Goal: Task Accomplishment & Management: Use online tool/utility

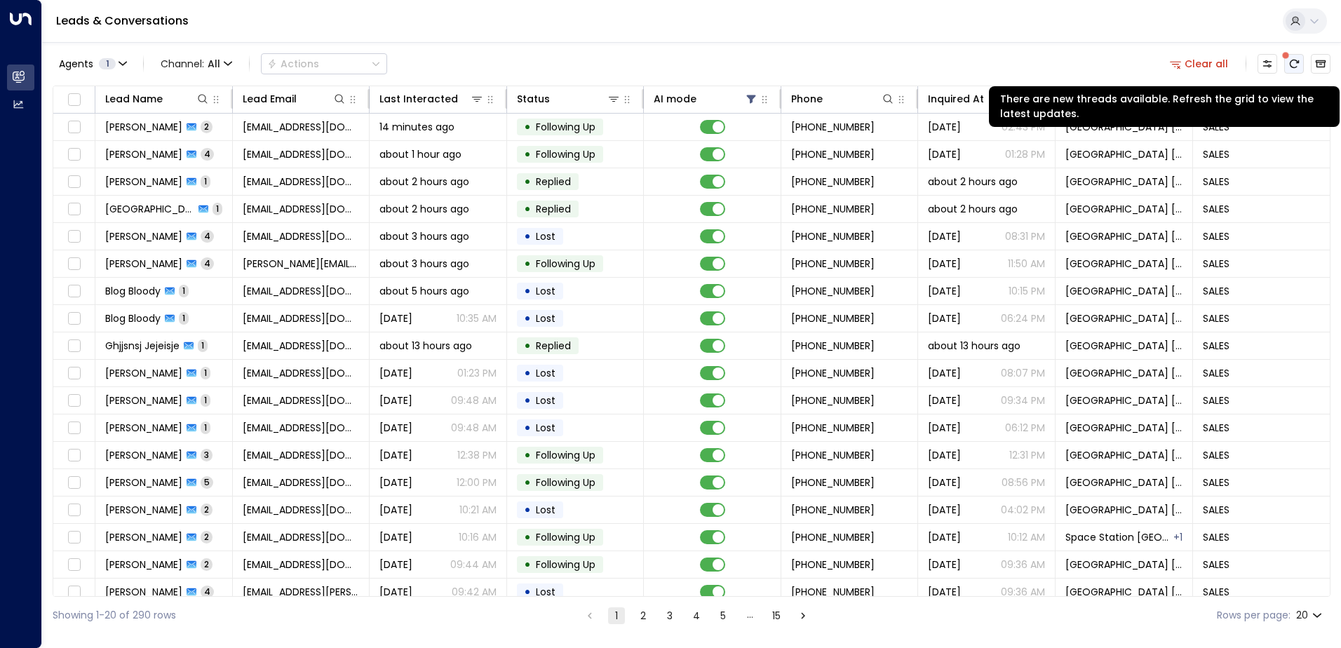
click at [1299, 61] on icon "There are new threads available. Refresh the grid to view the latest updates." at bounding box center [1294, 64] width 9 height 8
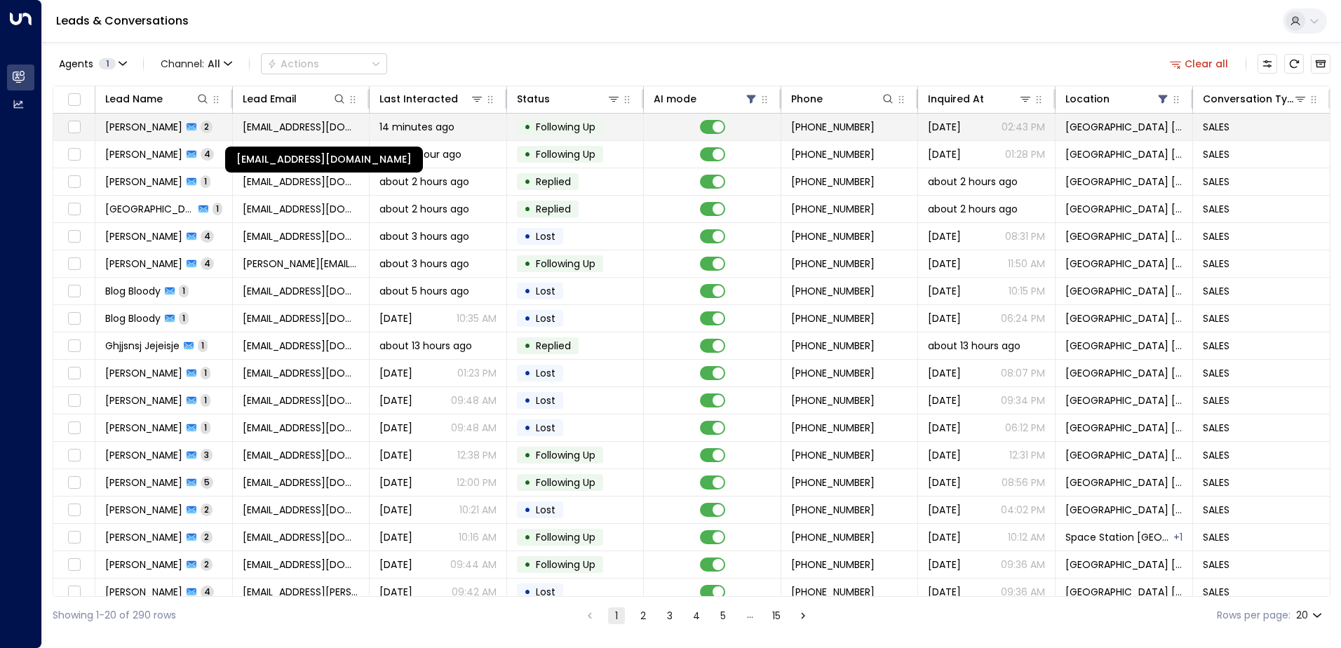
click at [279, 126] on span "[EMAIL_ADDRESS][DOMAIN_NAME]" at bounding box center [301, 127] width 117 height 14
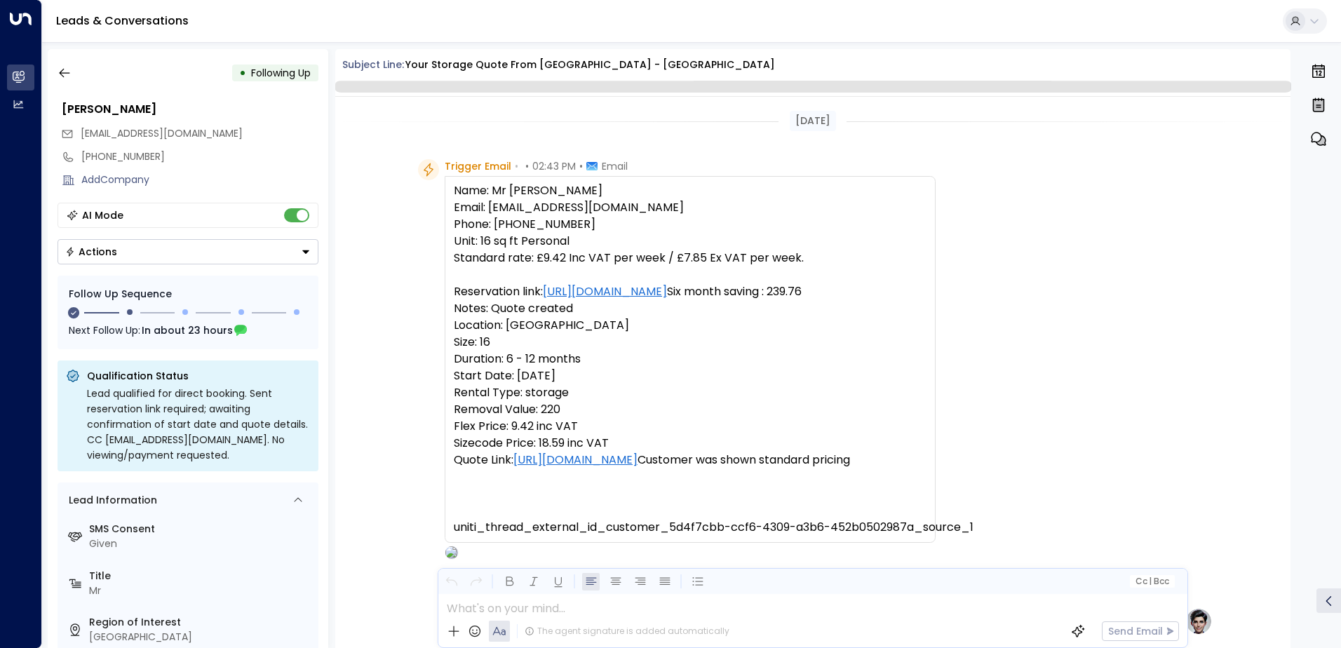
scroll to position [1175, 0]
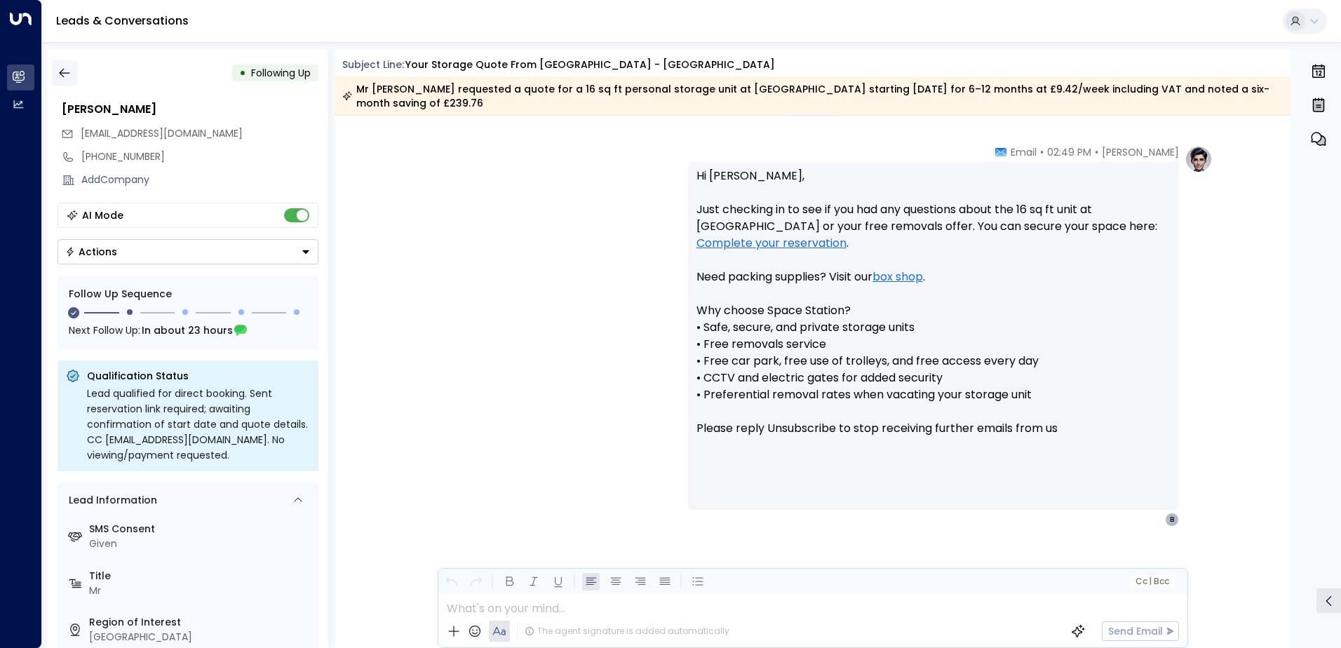
click at [62, 66] on icon "button" at bounding box center [65, 73] width 14 height 14
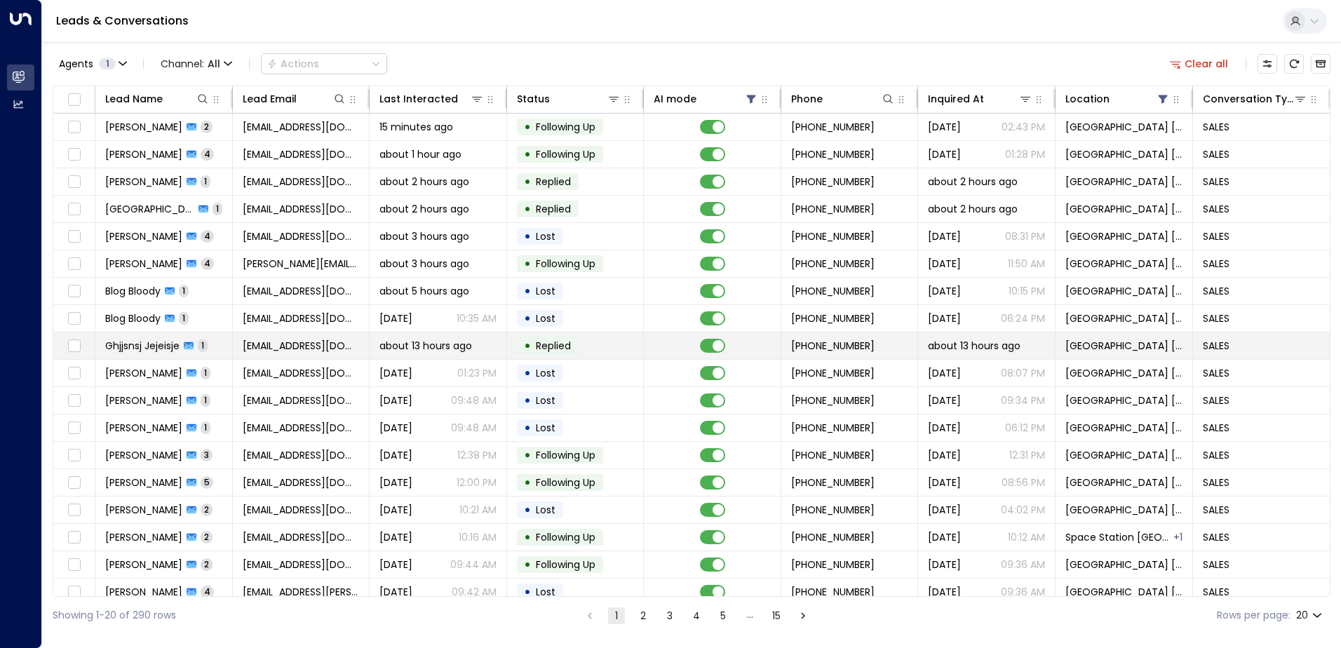
scroll to position [69, 0]
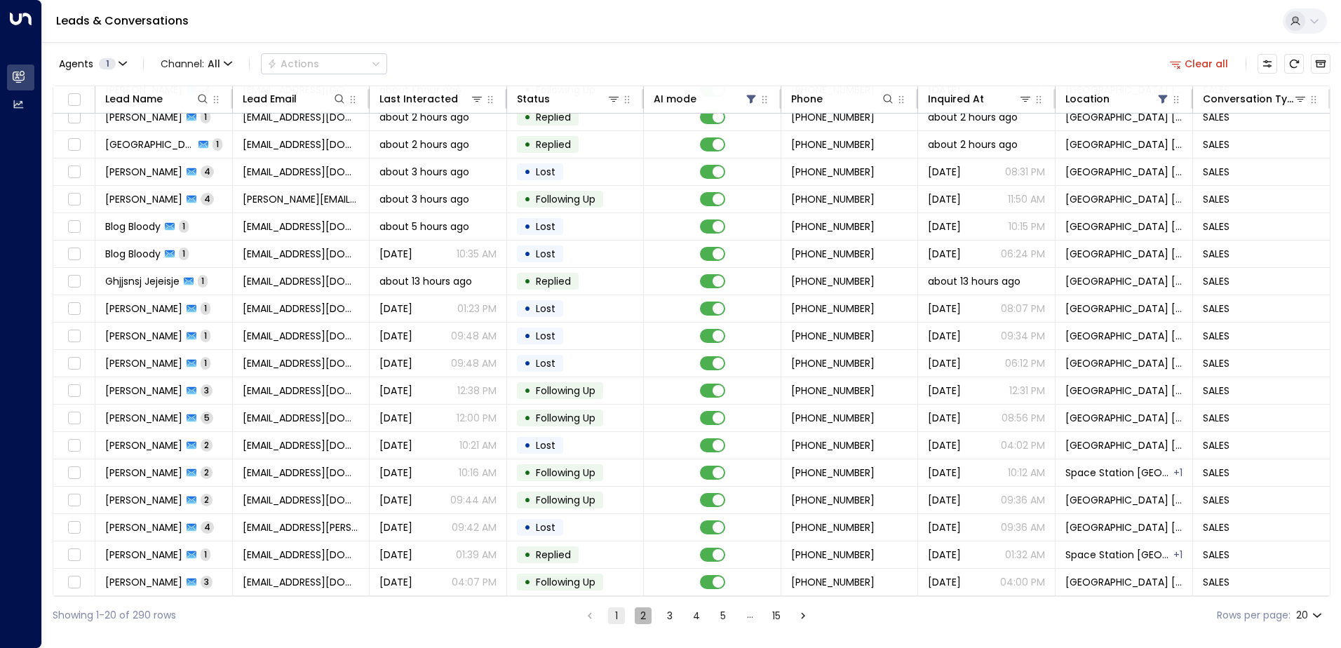
click at [635, 614] on button "2" at bounding box center [643, 616] width 17 height 17
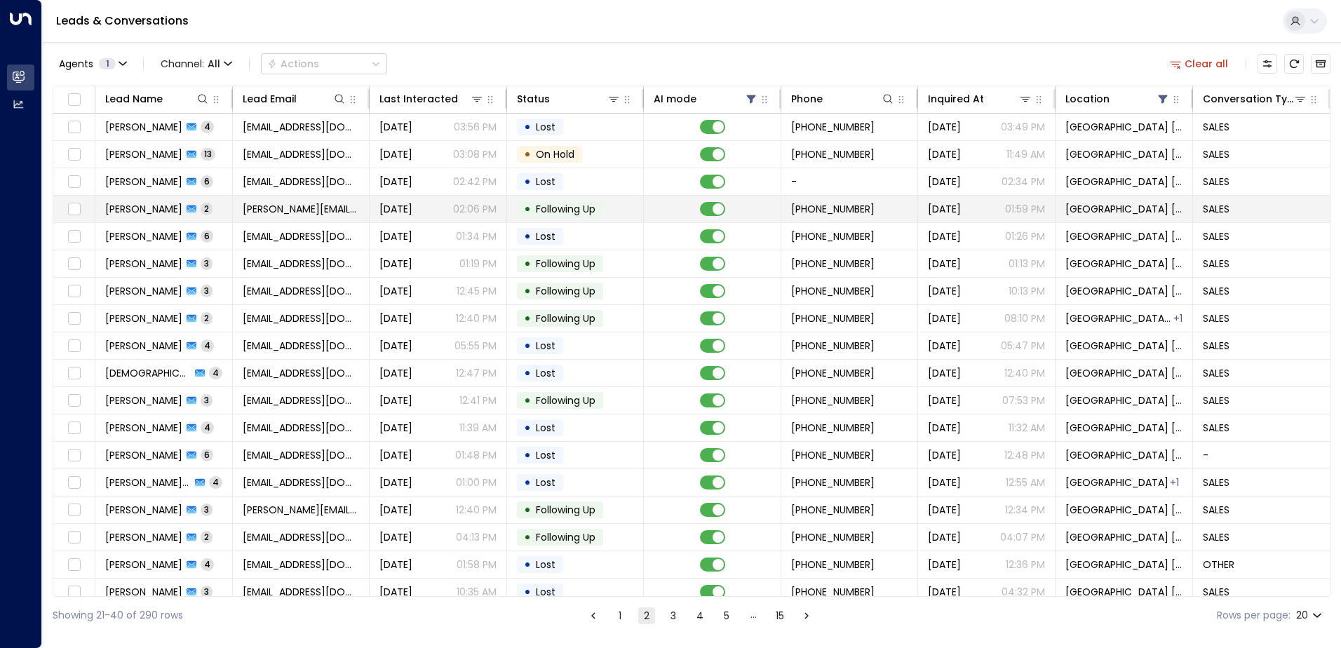
click at [248, 206] on span "[PERSON_NAME][EMAIL_ADDRESS][DOMAIN_NAME]" at bounding box center [301, 209] width 117 height 14
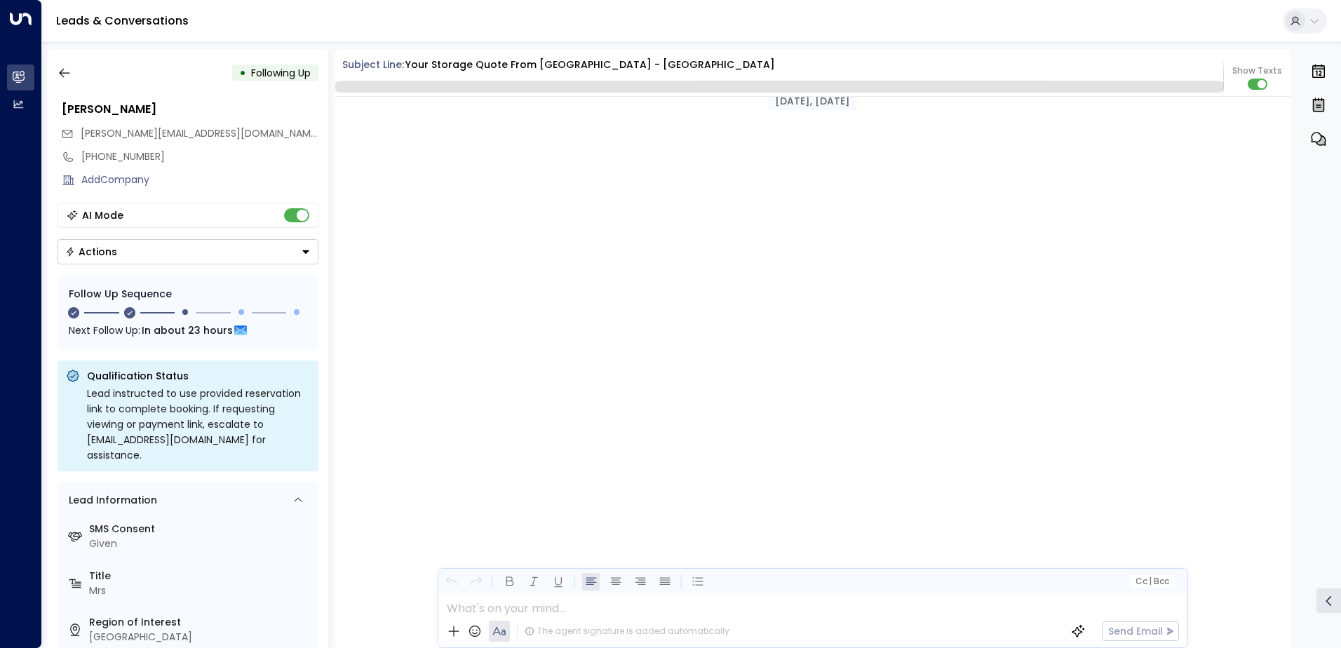
scroll to position [1388, 0]
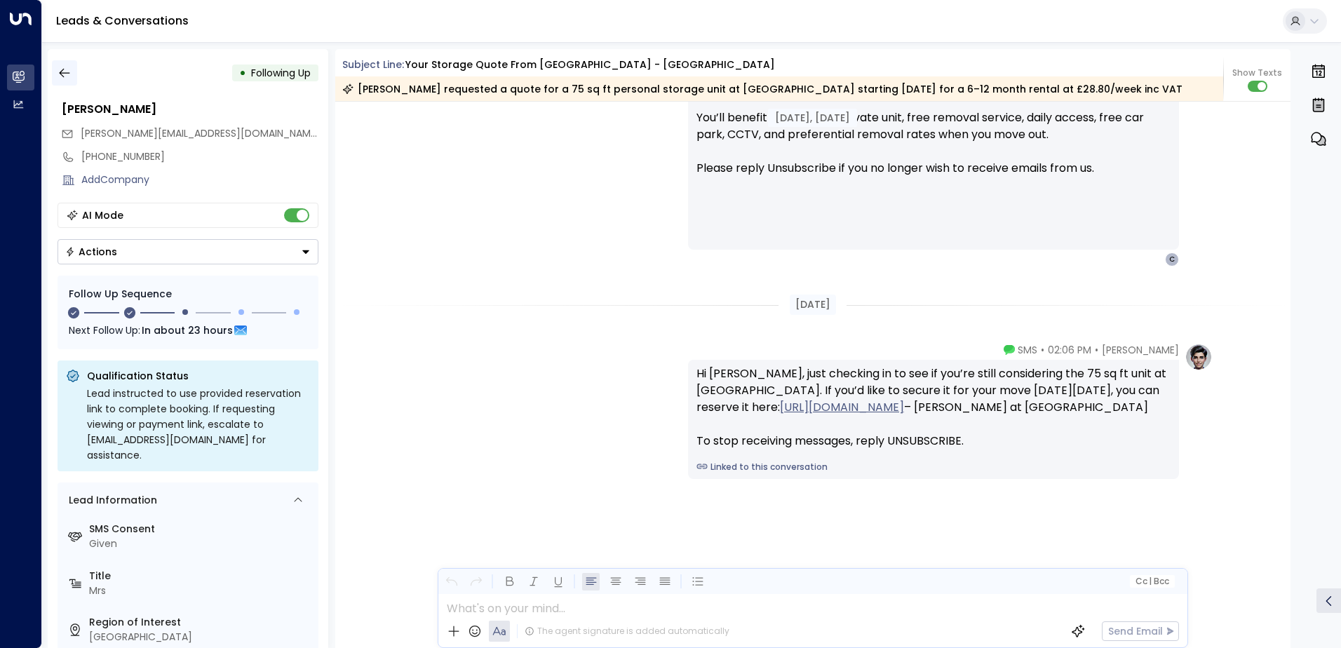
click at [67, 72] on icon "button" at bounding box center [65, 73] width 14 height 14
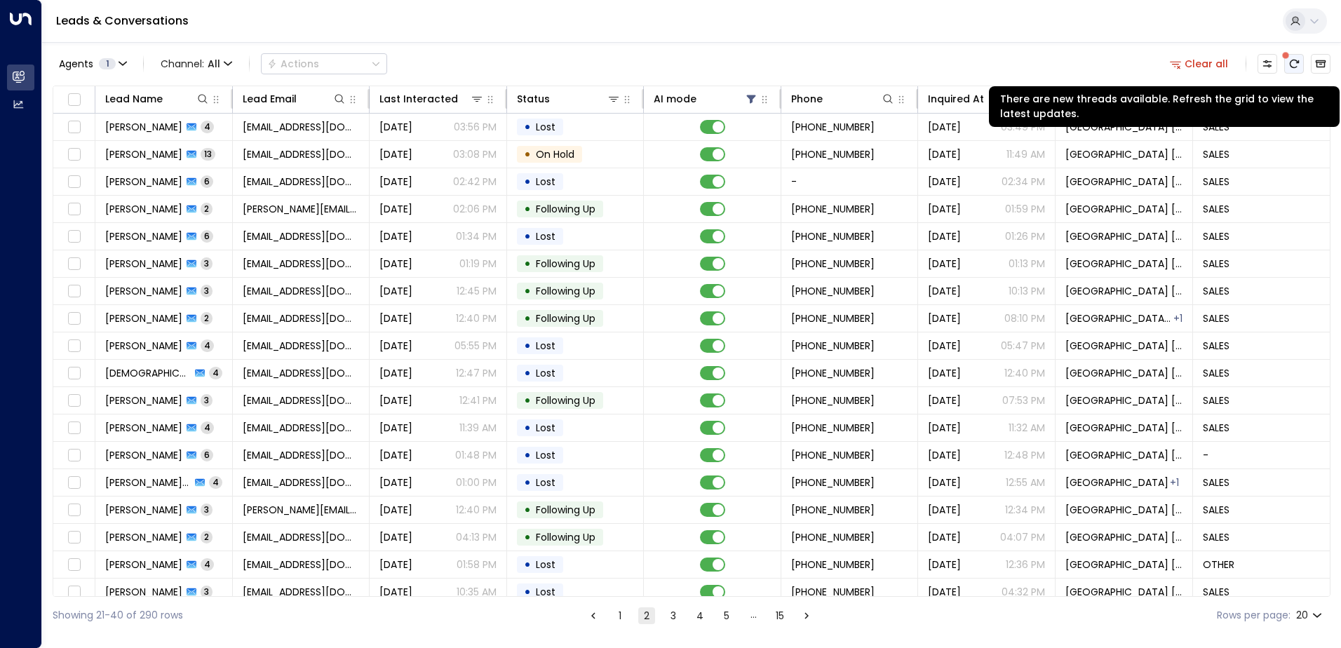
click at [1294, 56] on button "There are new threads available. Refresh the grid to view the latest updates." at bounding box center [1295, 64] width 20 height 20
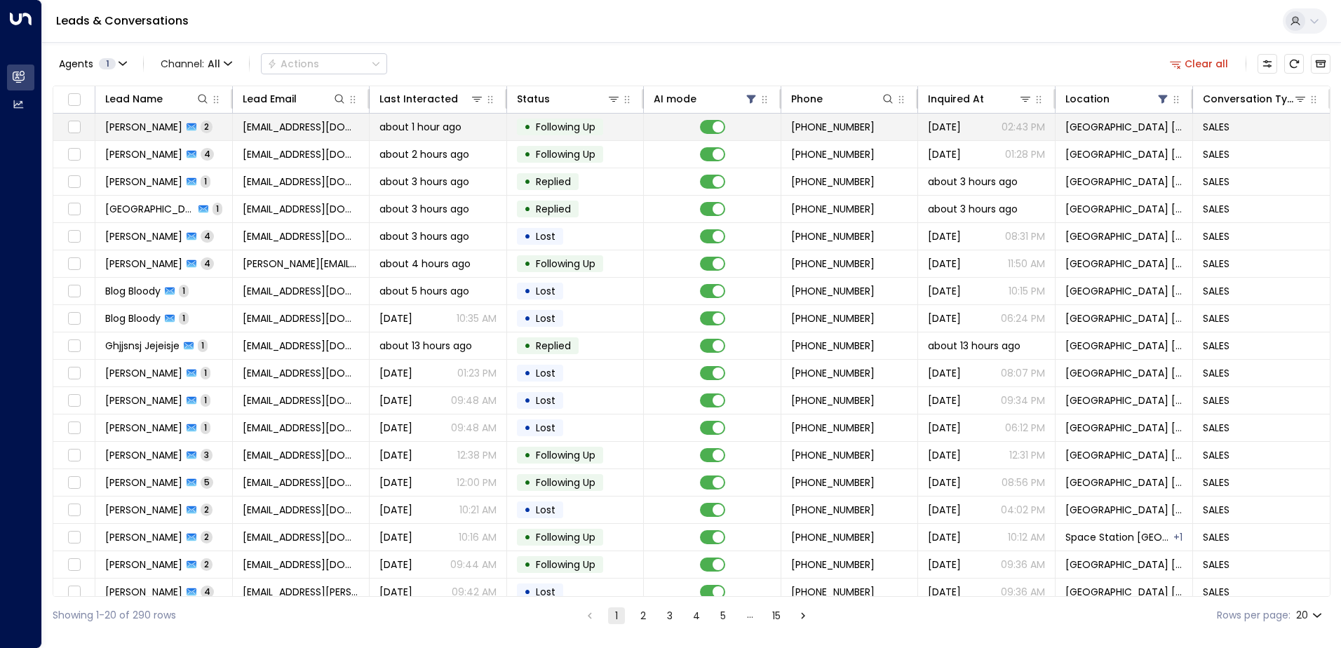
click at [375, 126] on td "about 1 hour ago" at bounding box center [439, 127] width 138 height 27
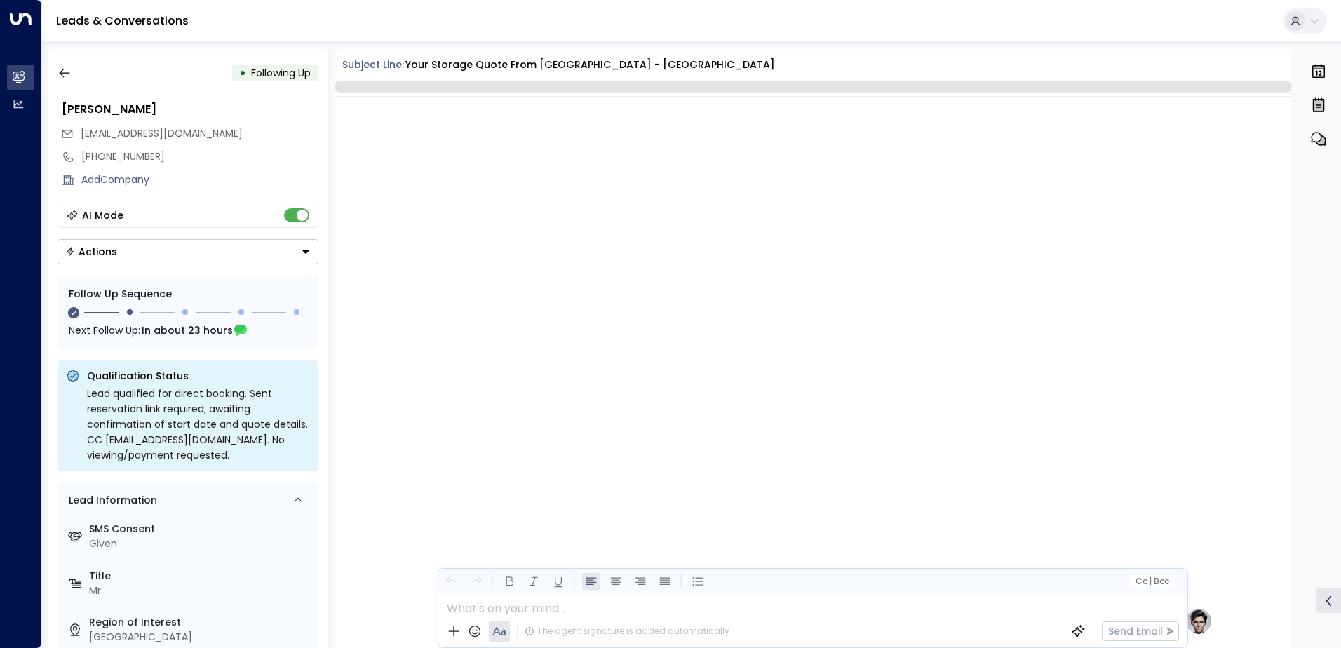
scroll to position [1175, 0]
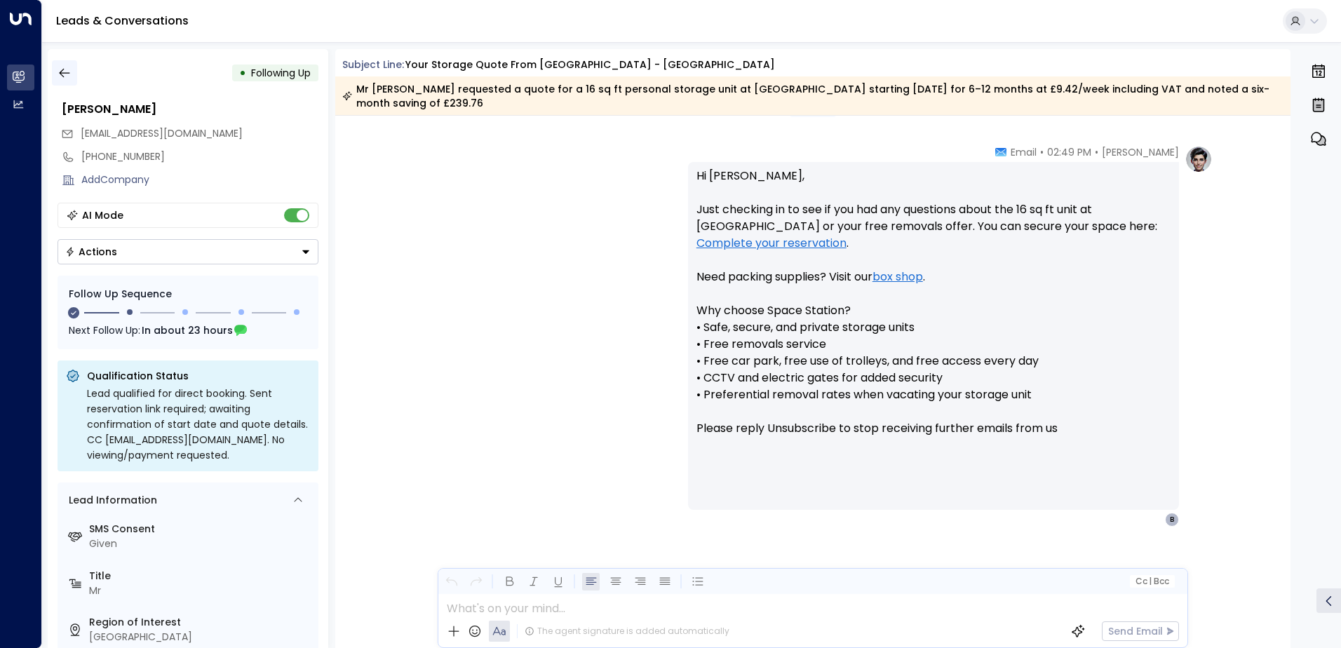
click at [74, 81] on button "button" at bounding box center [64, 72] width 25 height 25
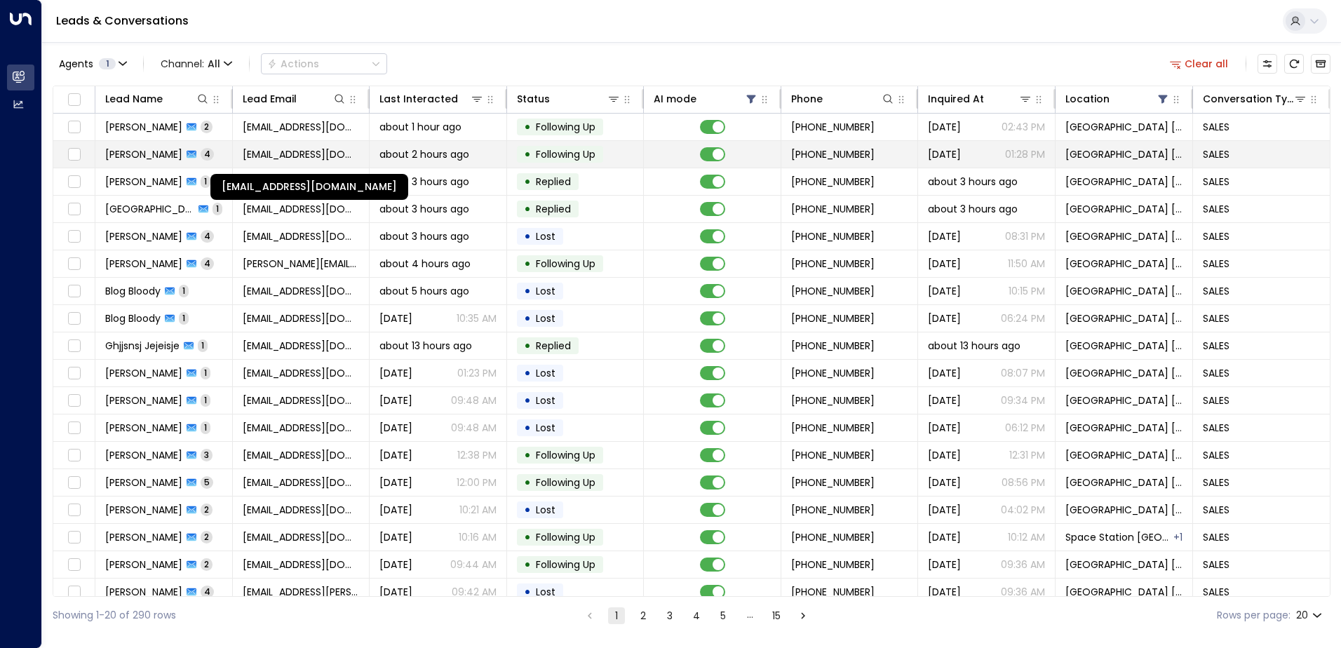
click at [283, 154] on span "[EMAIL_ADDRESS][DOMAIN_NAME]" at bounding box center [301, 154] width 117 height 14
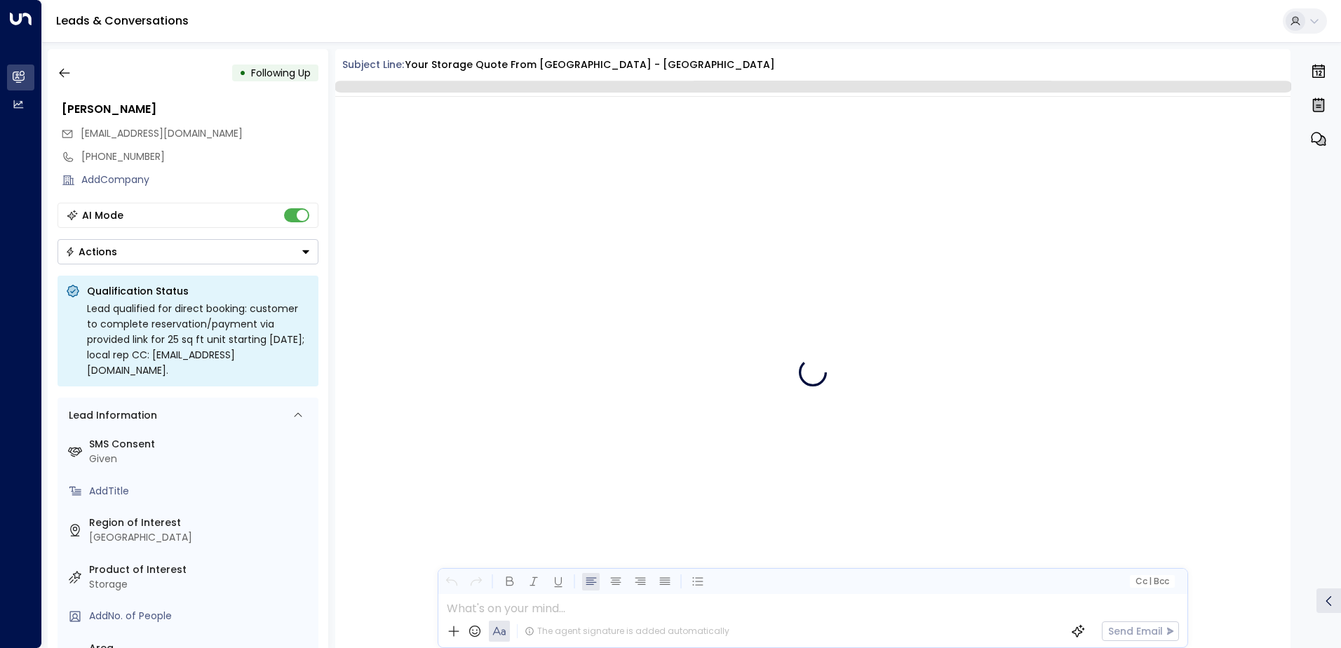
scroll to position [2817, 0]
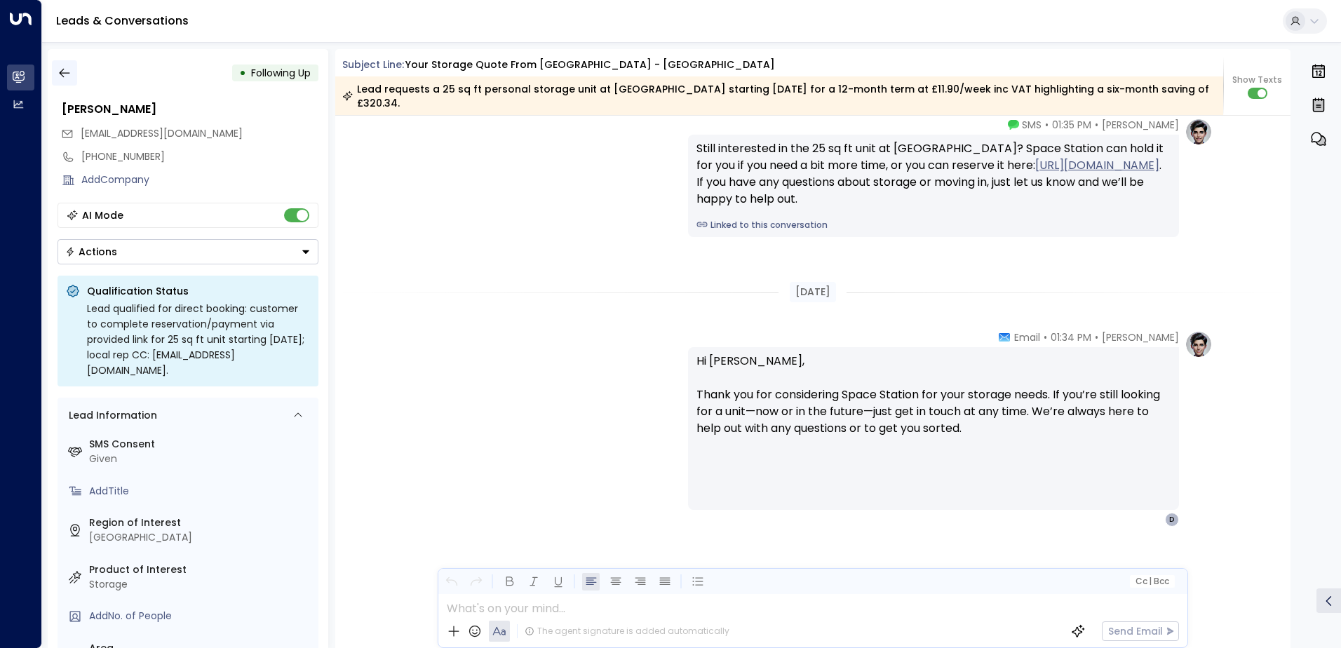
click at [71, 76] on icon "button" at bounding box center [65, 73] width 14 height 14
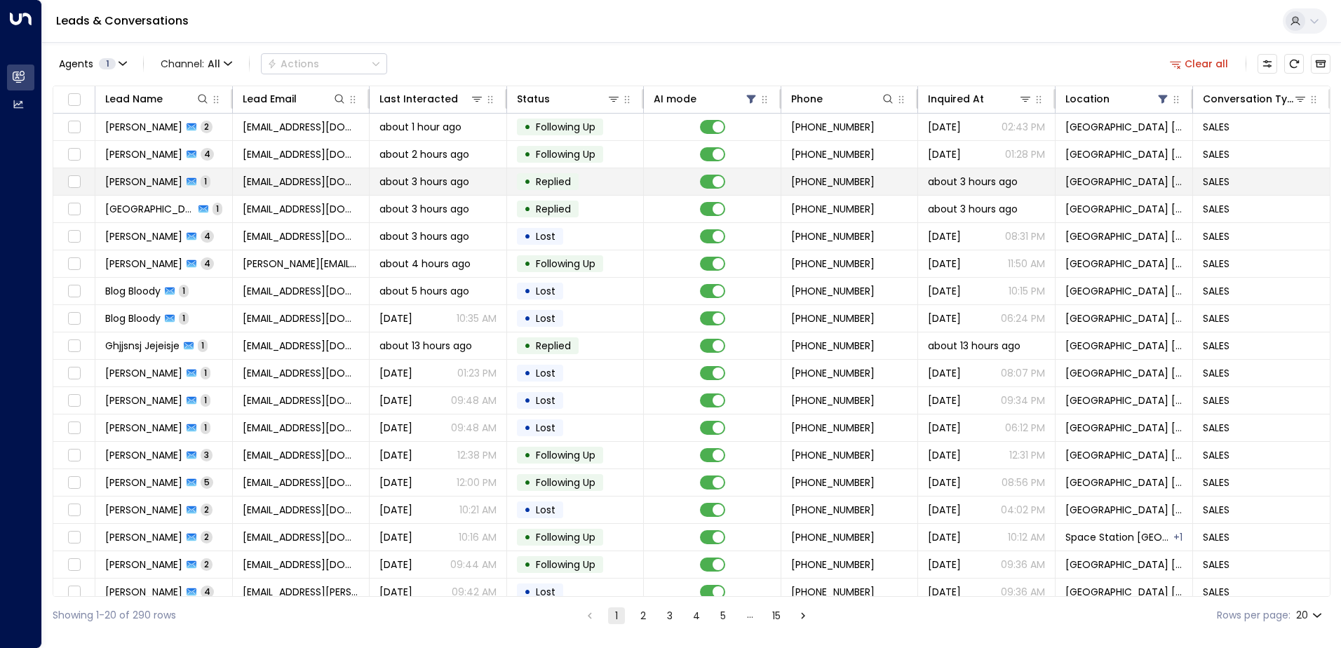
click at [286, 194] on td "[EMAIL_ADDRESS][DOMAIN_NAME]" at bounding box center [302, 181] width 138 height 27
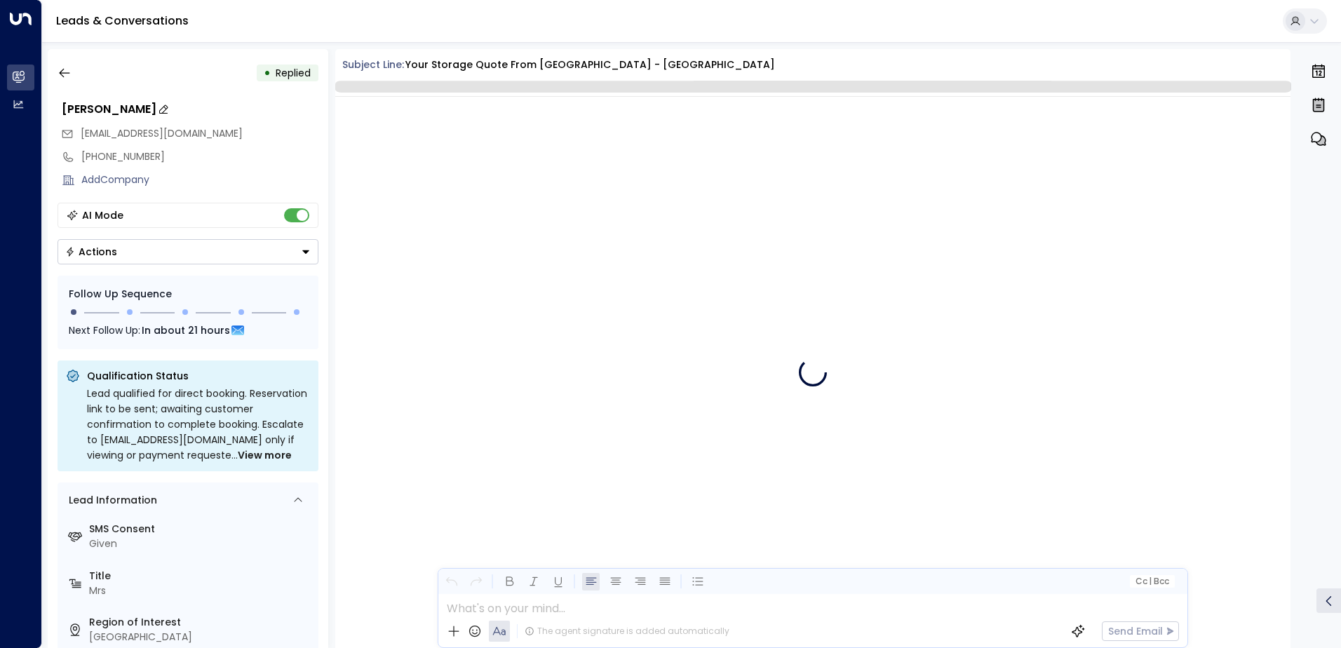
scroll to position [784, 0]
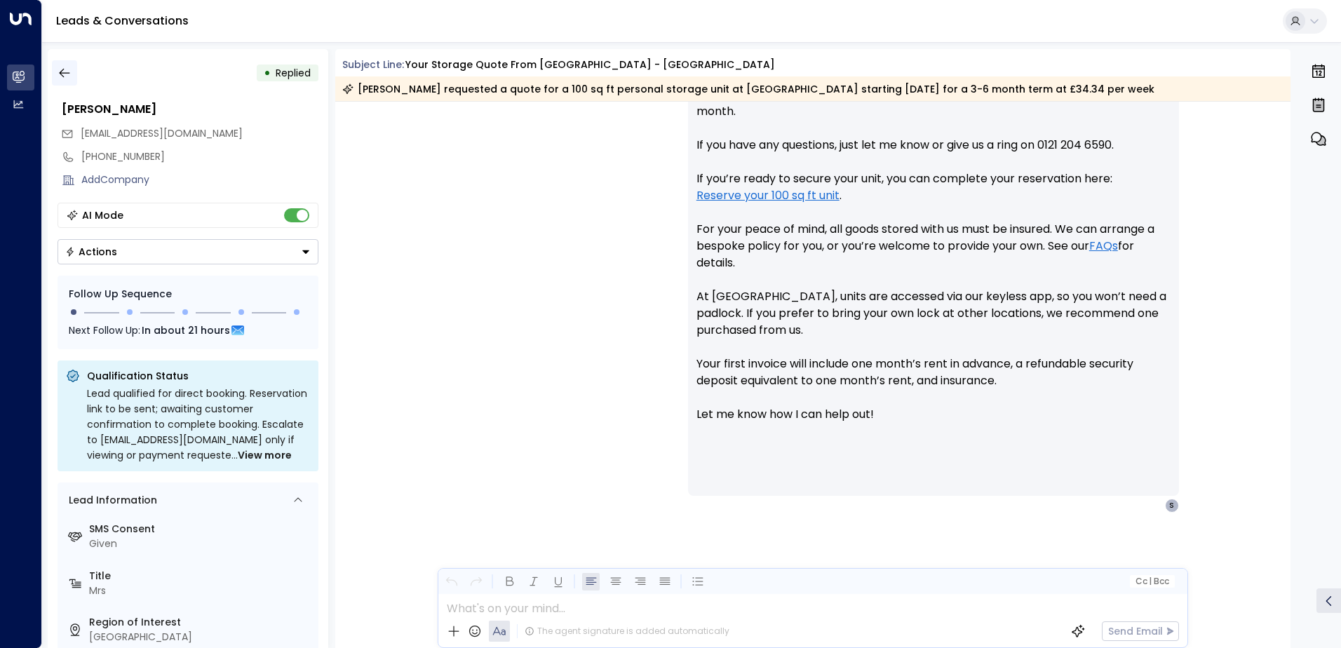
click at [69, 72] on icon "button" at bounding box center [65, 73] width 14 height 14
